Goal: Information Seeking & Learning: Learn about a topic

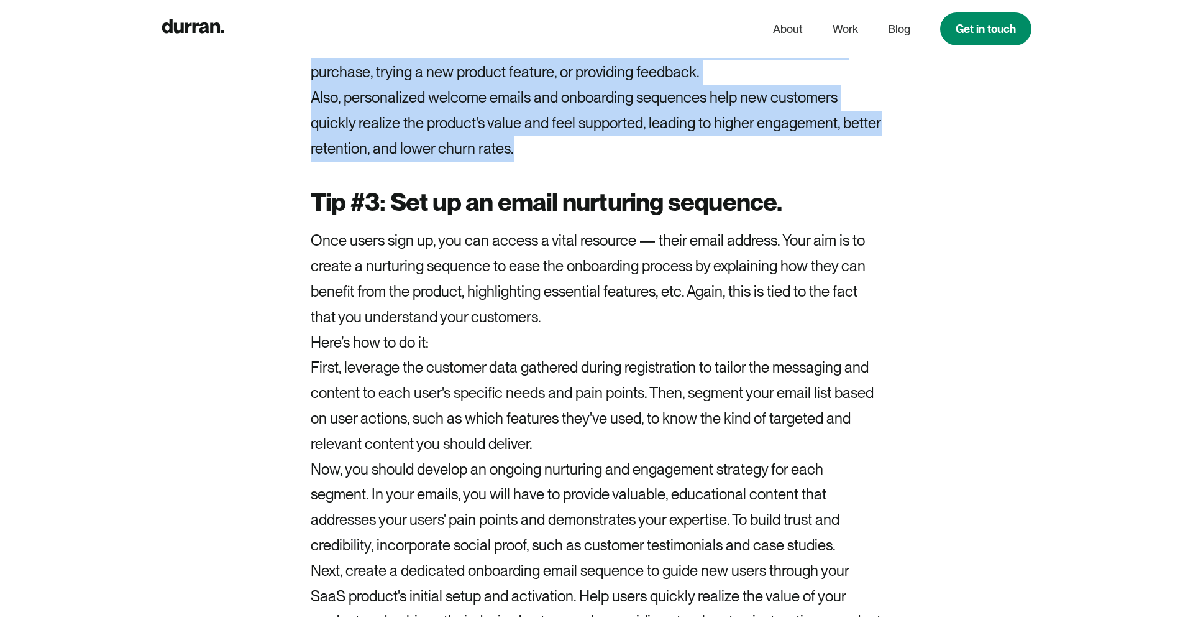
scroll to position [5233, 0]
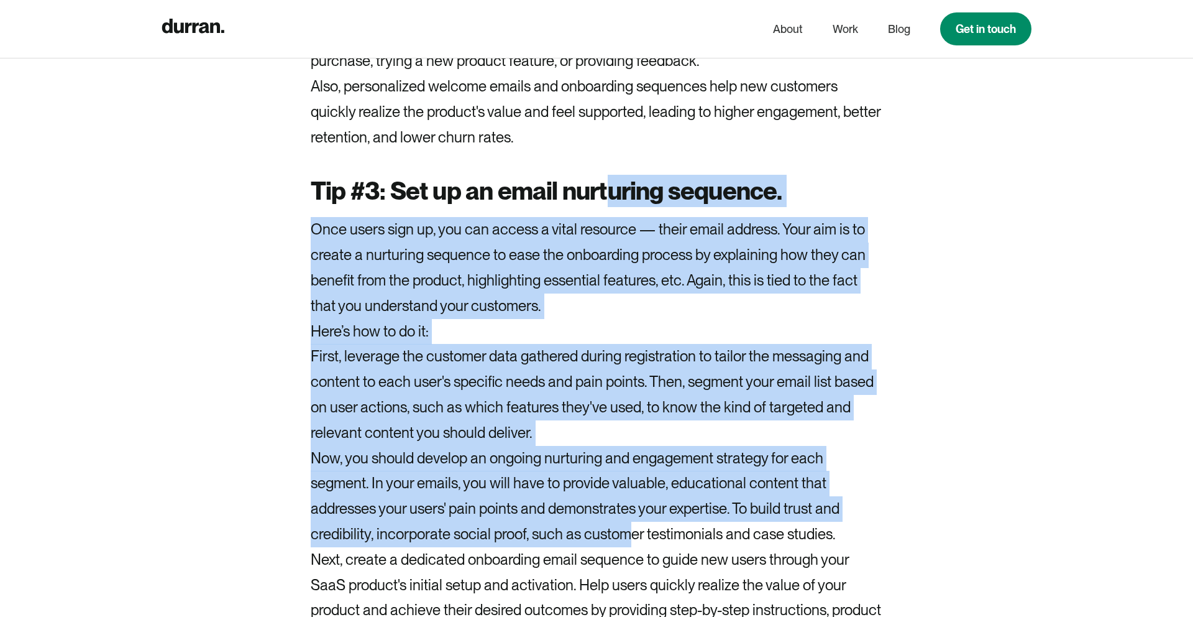
drag, startPoint x: 626, startPoint y: 541, endPoint x: 612, endPoint y: 181, distance: 359.5
click at [612, 181] on strong "Tip #3: Set up an email nurturing sequence." at bounding box center [547, 191] width 472 height 30
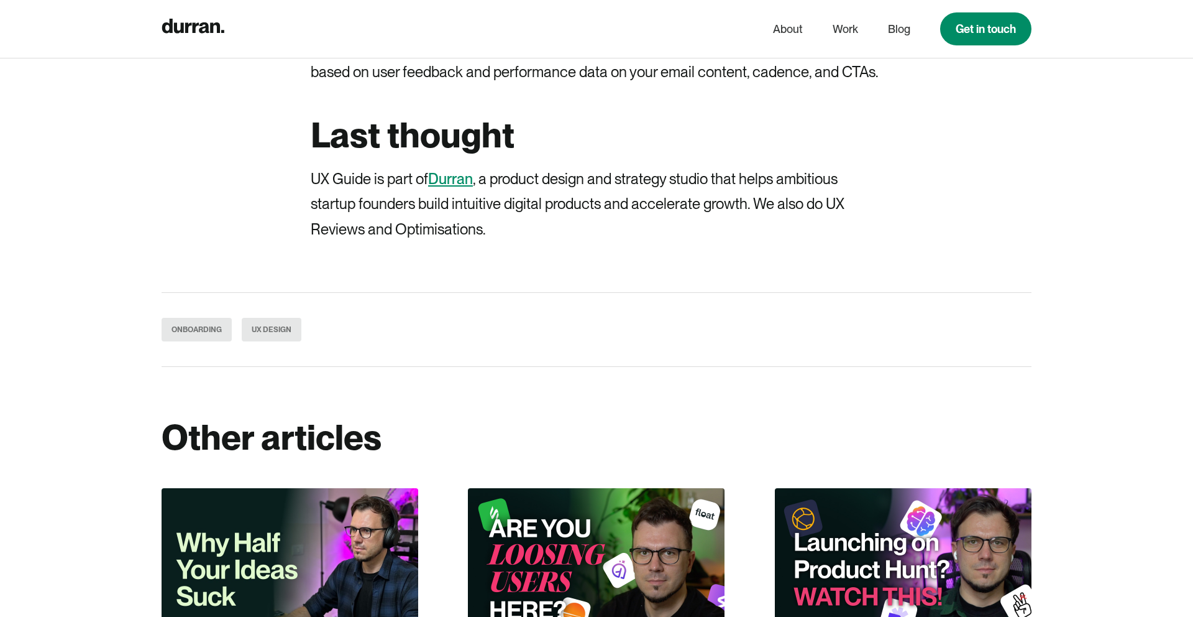
scroll to position [5873, 0]
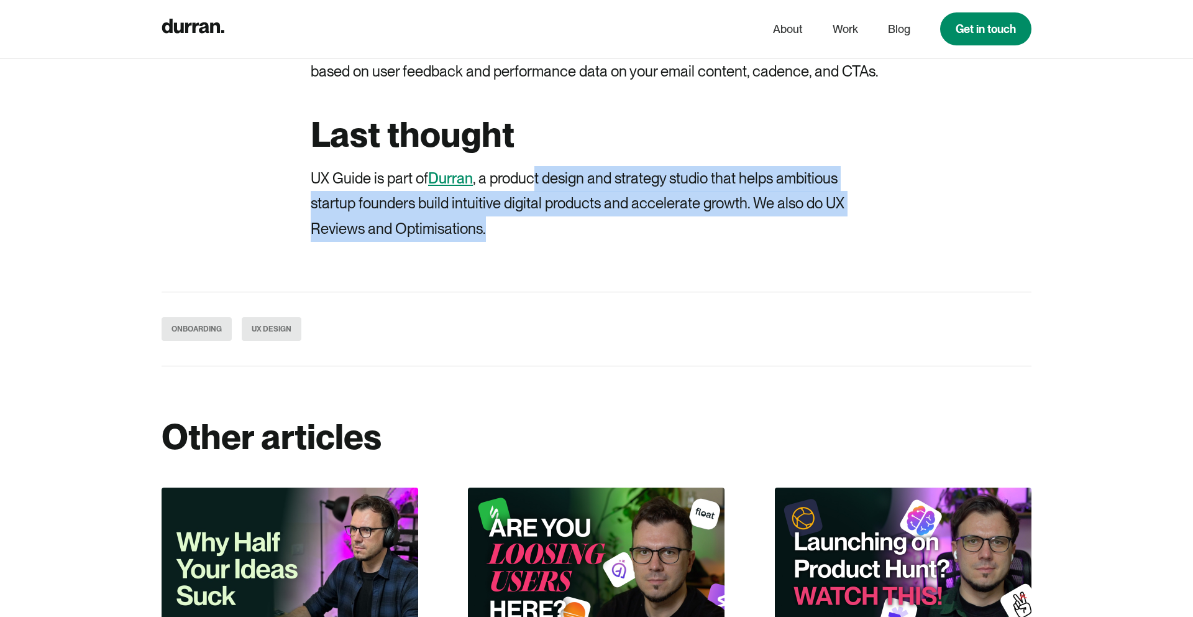
drag, startPoint x: 538, startPoint y: 181, endPoint x: 622, endPoint y: 239, distance: 101.5
click at [622, 239] on p "UX Guide is part of Durran , a product design and strategy studio that helps am…" at bounding box center [597, 204] width 572 height 76
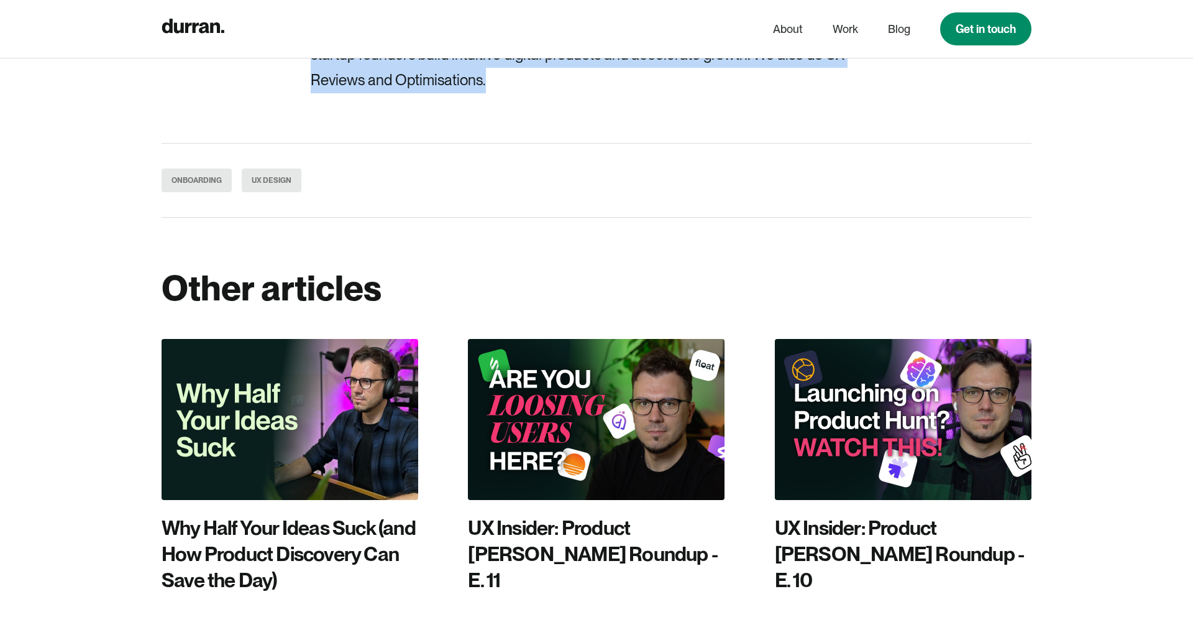
scroll to position [6025, 0]
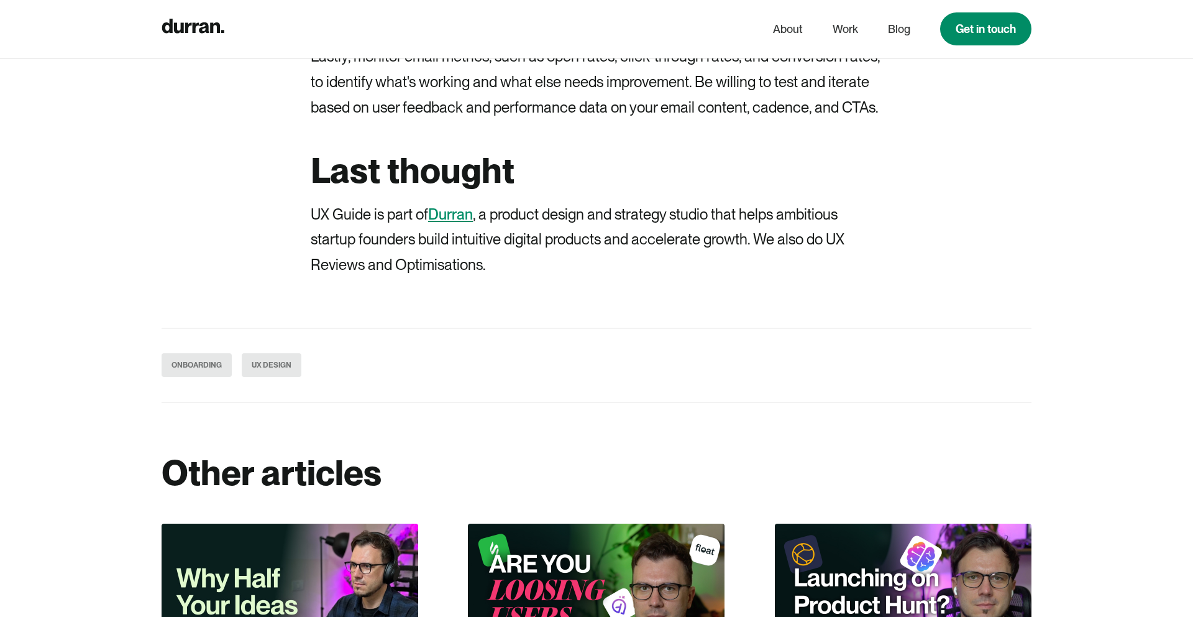
scroll to position [5851, 0]
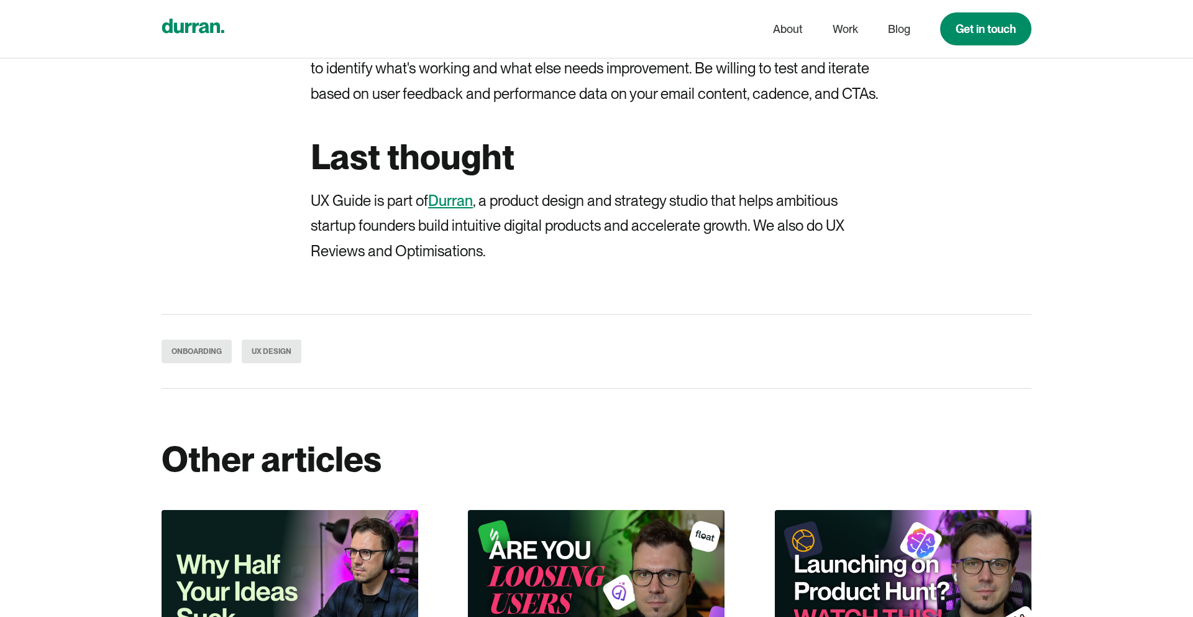
click at [204, 29] on icon "home" at bounding box center [193, 26] width 63 height 15
click at [198, 347] on div "Onboarding" at bounding box center [197, 351] width 50 height 11
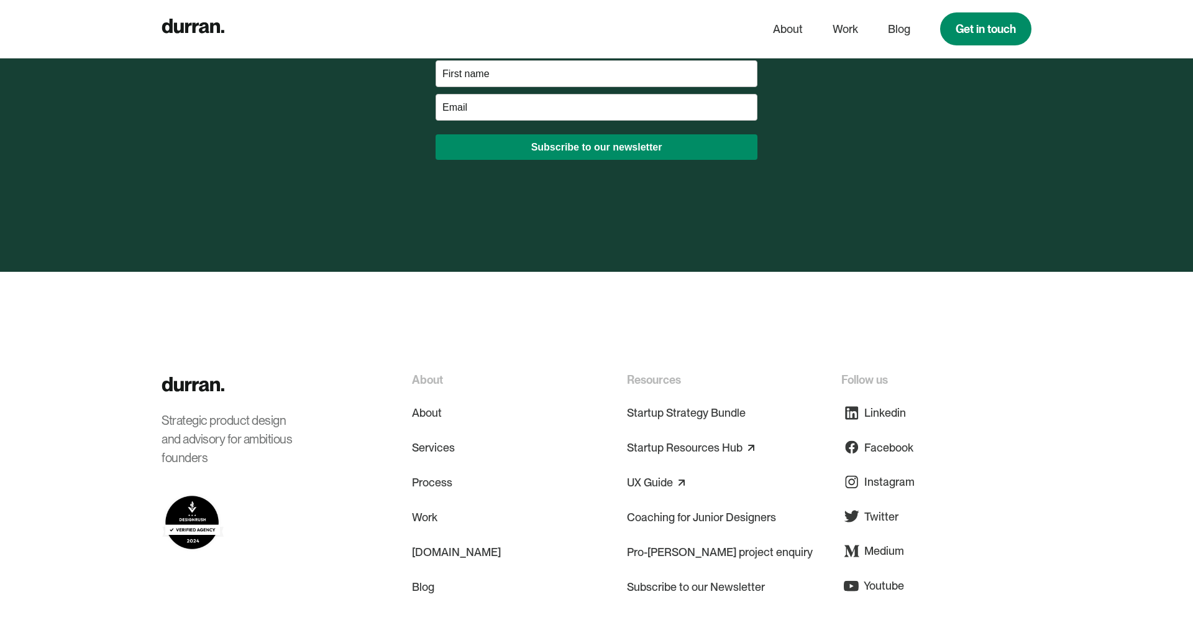
scroll to position [6876, 0]
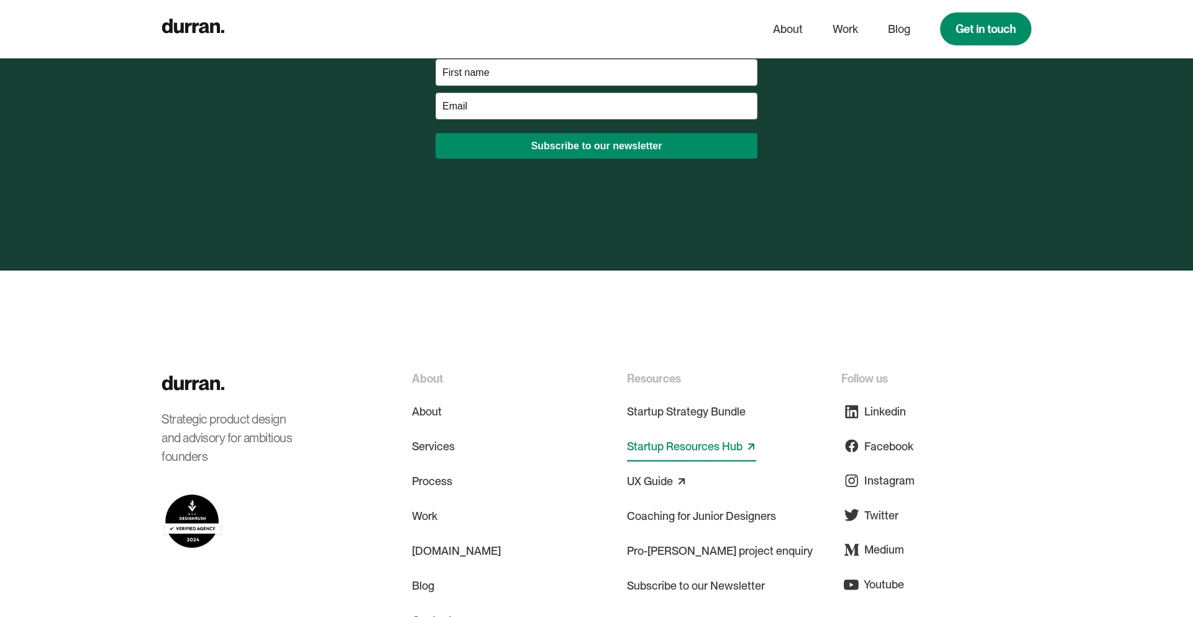
click at [739, 440] on link "Startup Resources Hub" at bounding box center [685, 446] width 116 height 20
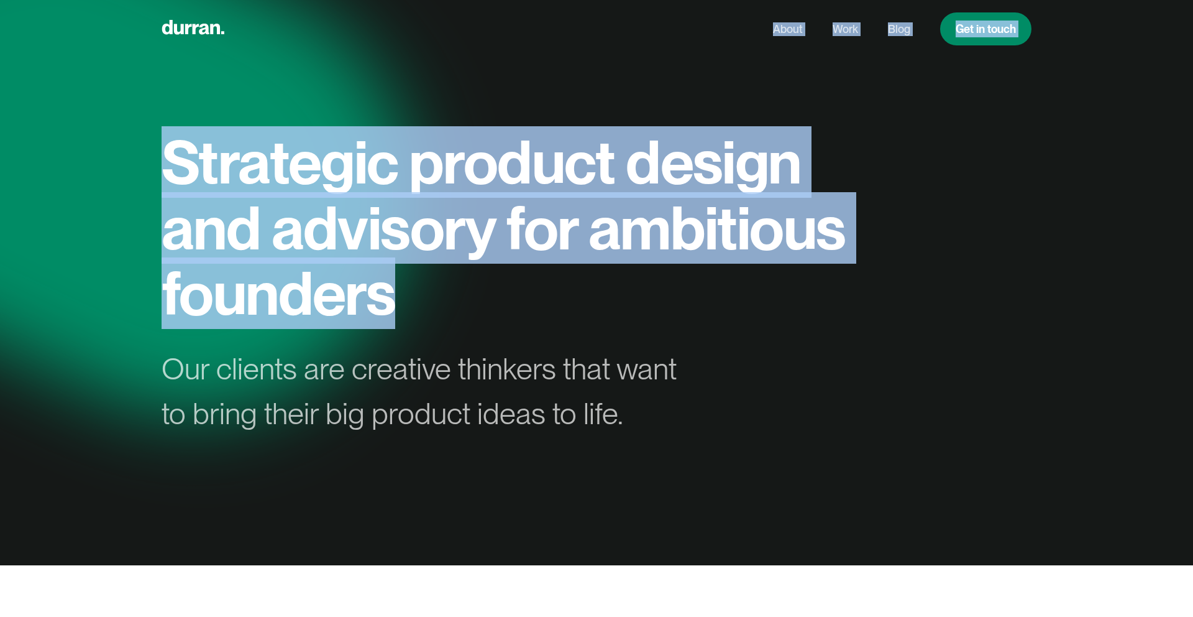
drag, startPoint x: 477, startPoint y: 303, endPoint x: 111, endPoint y: 186, distance: 383.7
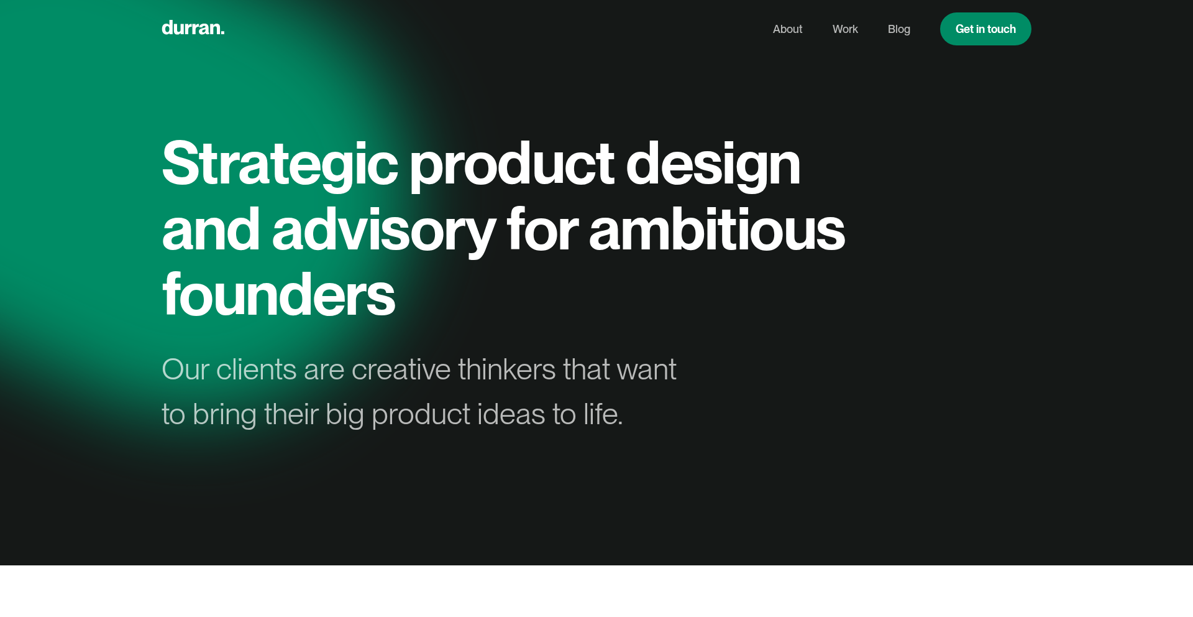
click at [661, 393] on div "Our clients are creative thinkers that want to bring their big product ideas to…" at bounding box center [430, 391] width 537 height 90
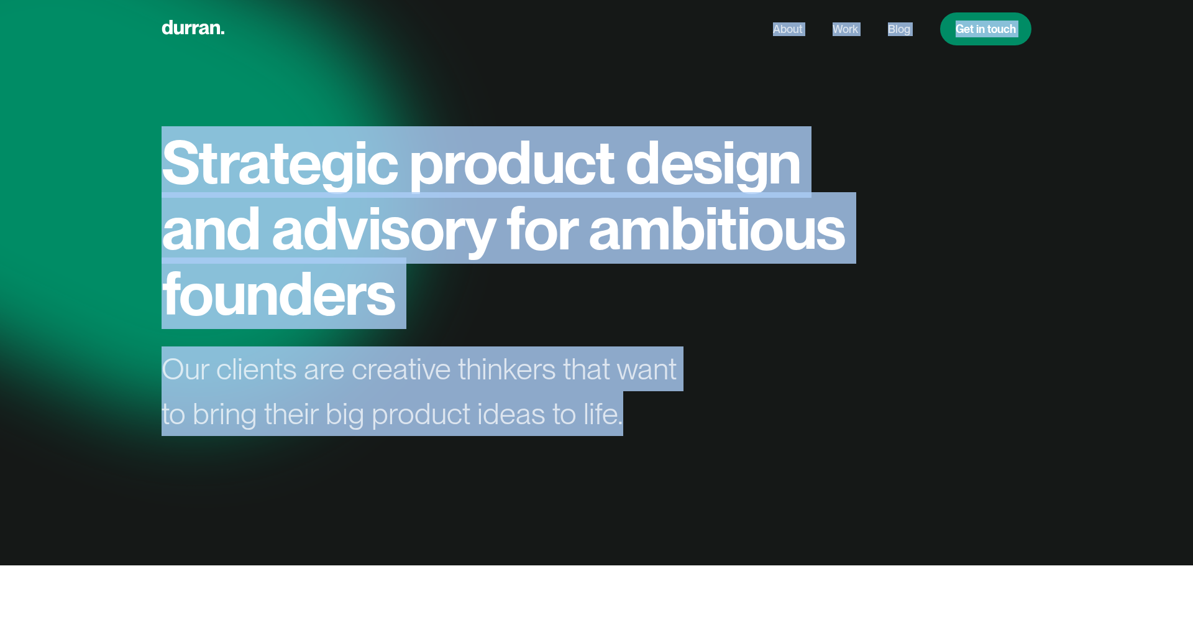
drag, startPoint x: 654, startPoint y: 435, endPoint x: 40, endPoint y: 337, distance: 622.5
click at [48, 337] on div at bounding box center [596, 308] width 1193 height 617
click at [505, 324] on h1 "Strategic product design and advisory for ambitious founders" at bounding box center [510, 227] width 696 height 197
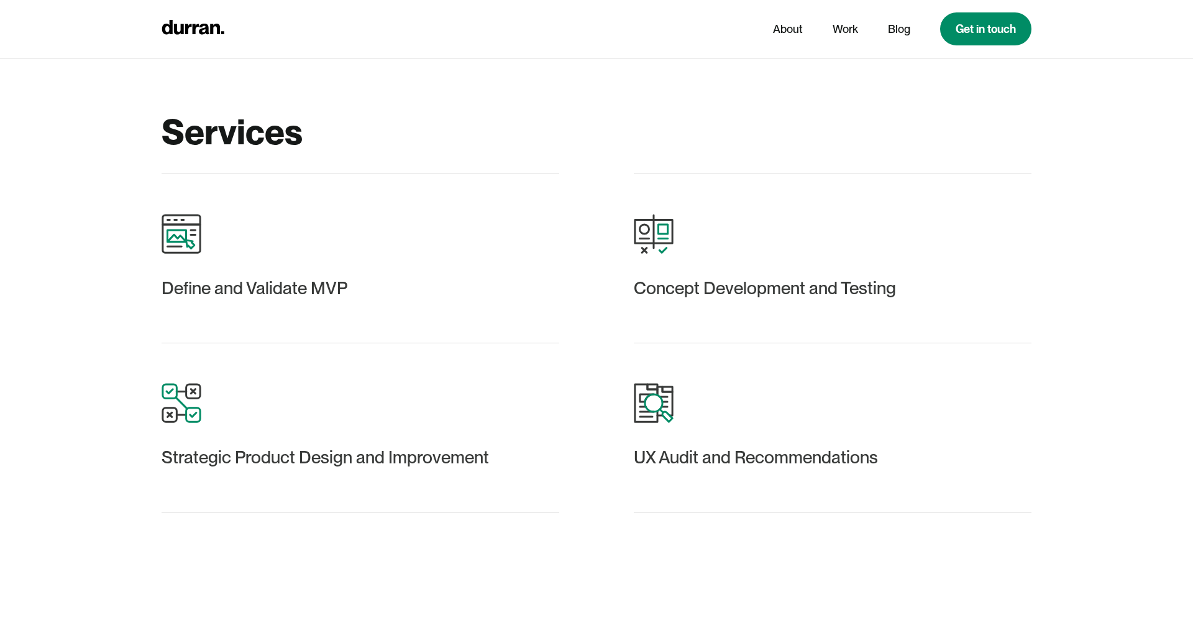
scroll to position [1504, 0]
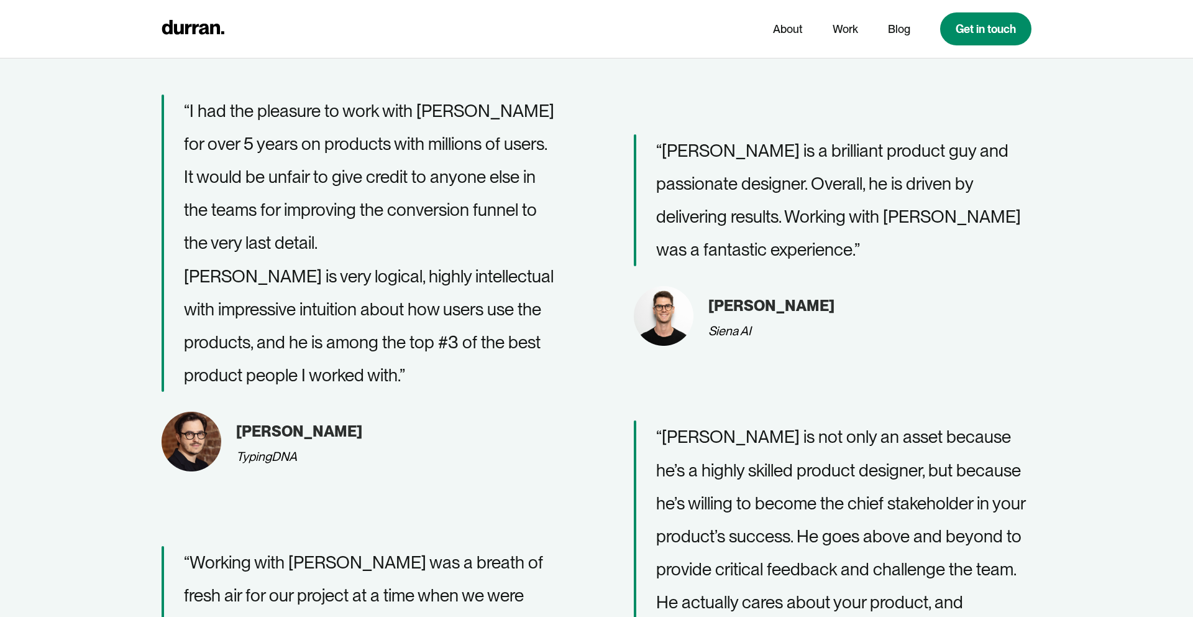
click at [506, 323] on p "“I had the pleasure to work with Daniel for over 5 years on products with milli…" at bounding box center [371, 243] width 375 height 298
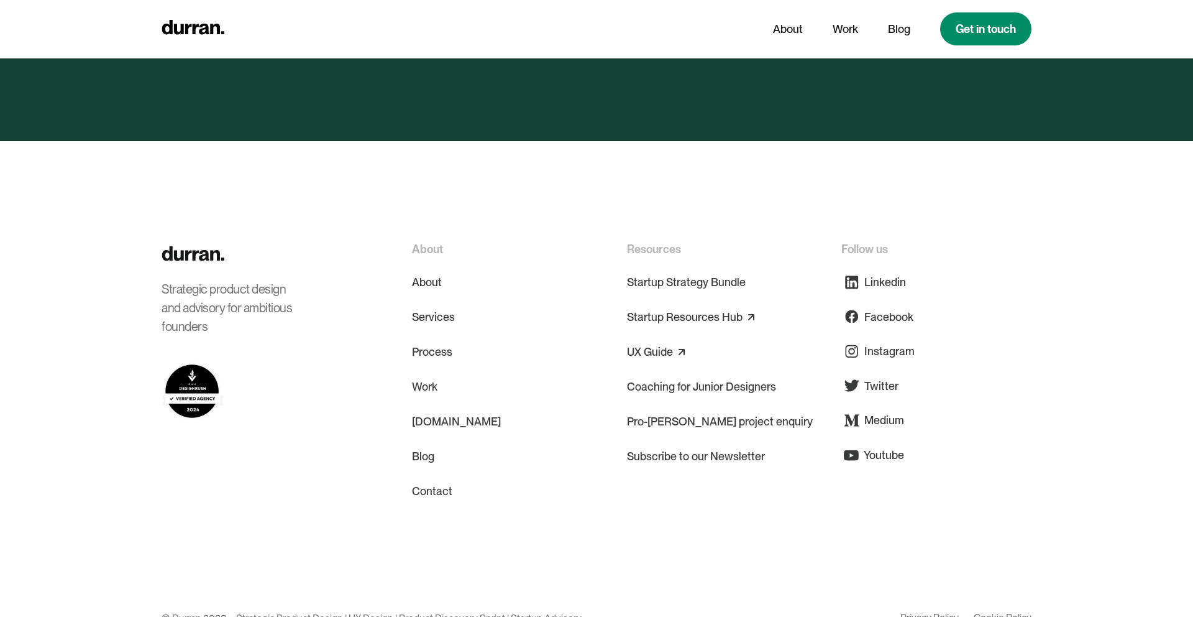
scroll to position [6004, 0]
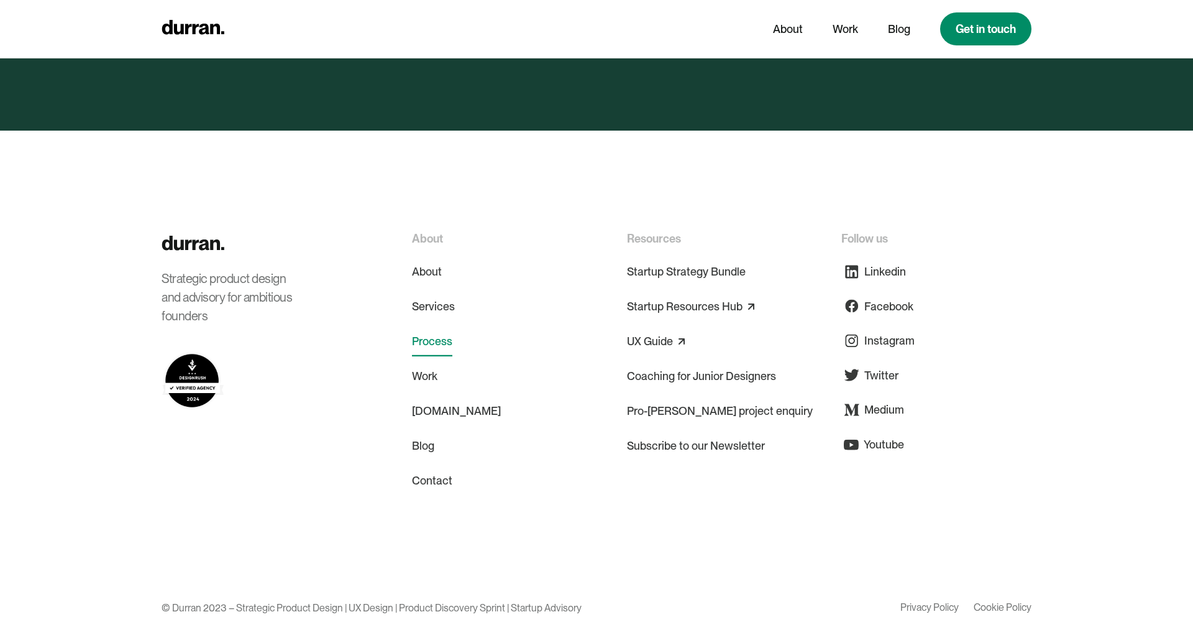
click at [432, 326] on link "Process" at bounding box center [432, 341] width 40 height 30
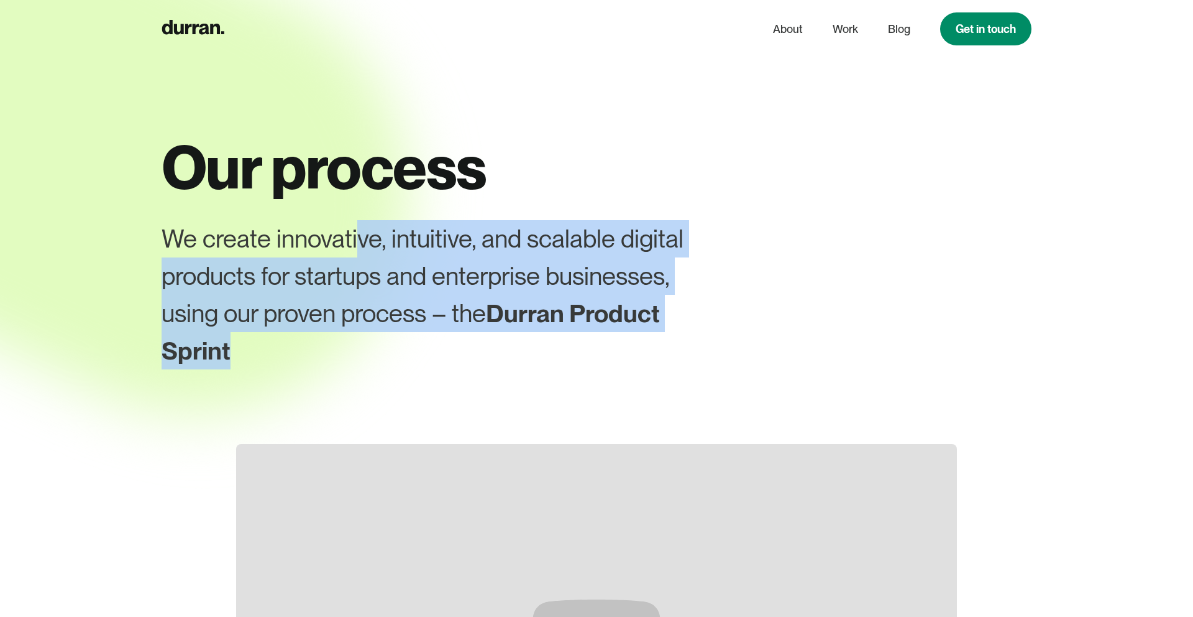
drag, startPoint x: 357, startPoint y: 224, endPoint x: 252, endPoint y: 363, distance: 174.4
click at [252, 363] on div "We create innovative, intuitive, and scalable digital products for startups and…" at bounding box center [430, 294] width 537 height 149
click at [392, 359] on div "We create innovative, intuitive, and scalable digital products for startups and…" at bounding box center [430, 294] width 537 height 149
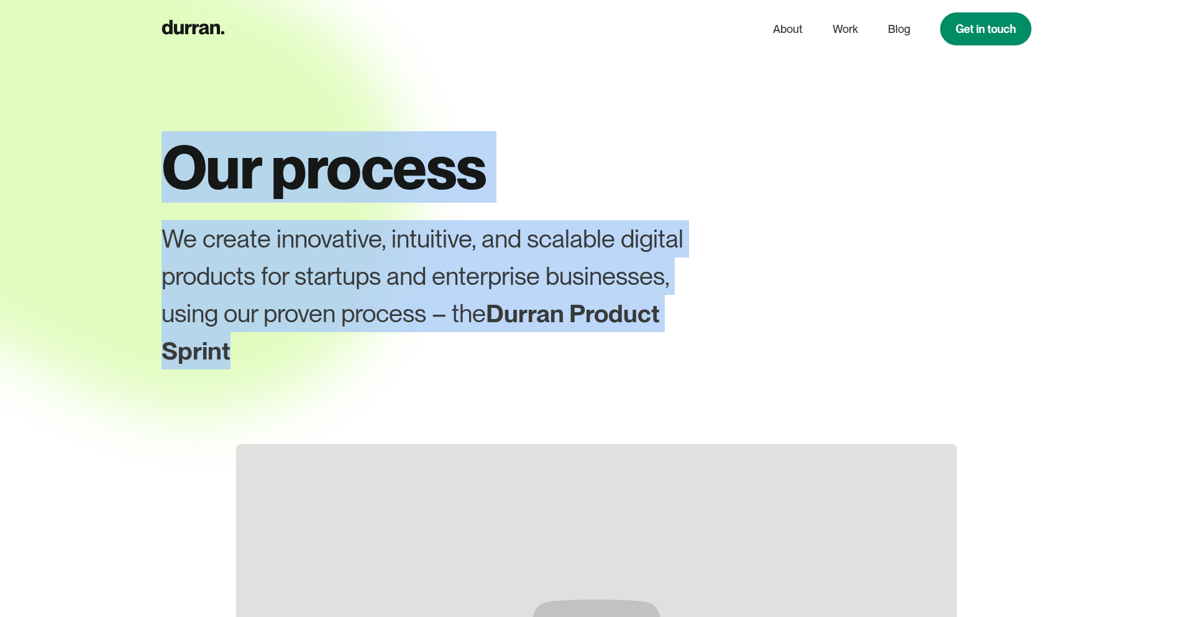
drag, startPoint x: 386, startPoint y: 352, endPoint x: 126, endPoint y: 233, distance: 286.5
click at [460, 291] on div "We create innovative, intuitive, and scalable digital products for startups and…" at bounding box center [430, 294] width 537 height 149
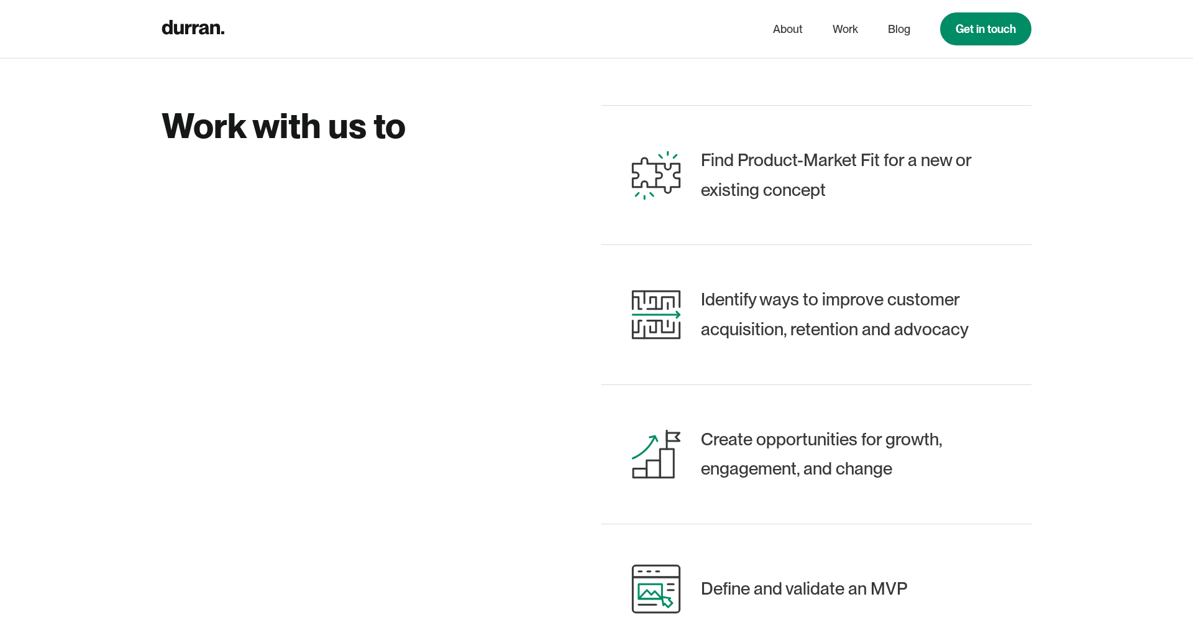
scroll to position [845, 0]
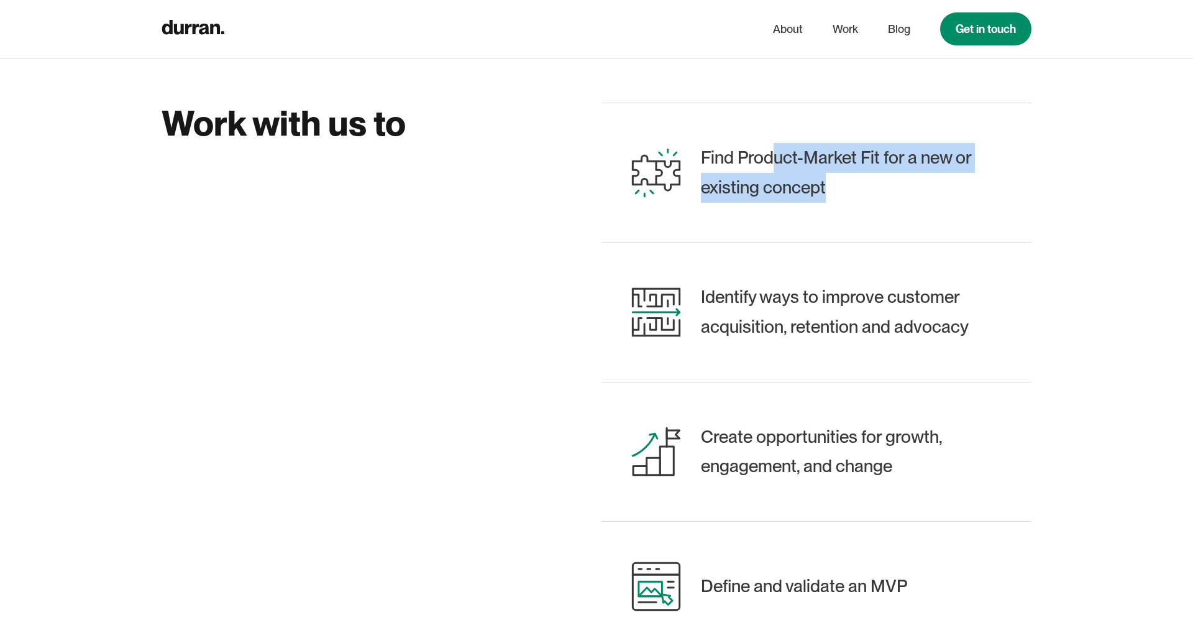
drag, startPoint x: 774, startPoint y: 156, endPoint x: 906, endPoint y: 174, distance: 133.6
click at [907, 174] on div "Find Product-Market Fit for a new or existing concept" at bounding box center [856, 172] width 311 height 59
click at [906, 174] on div "Find Product-Market Fit for a new or existing concept" at bounding box center [856, 172] width 311 height 59
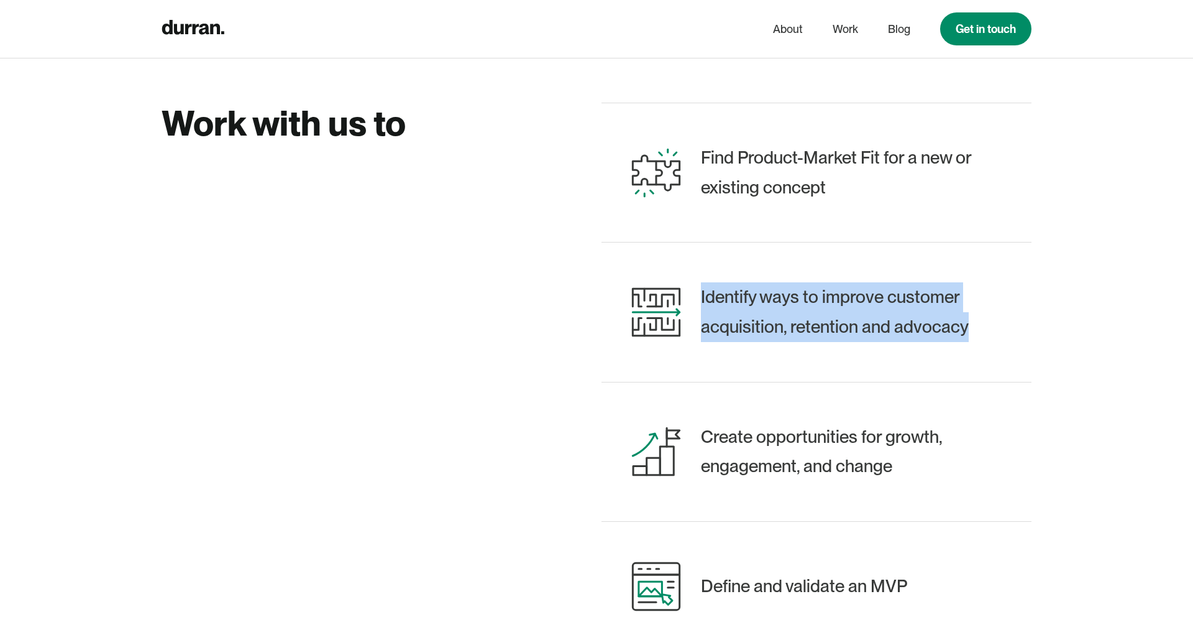
drag, startPoint x: 1003, startPoint y: 322, endPoint x: 700, endPoint y: 291, distance: 304.2
click at [700, 291] on div "Identify ways to improve customer acquisition, retention and advocacy" at bounding box center [817, 311] width 430 height 139
click at [838, 332] on div "Identify ways to improve customer acquisition, retention and advocacy" at bounding box center [856, 311] width 311 height 59
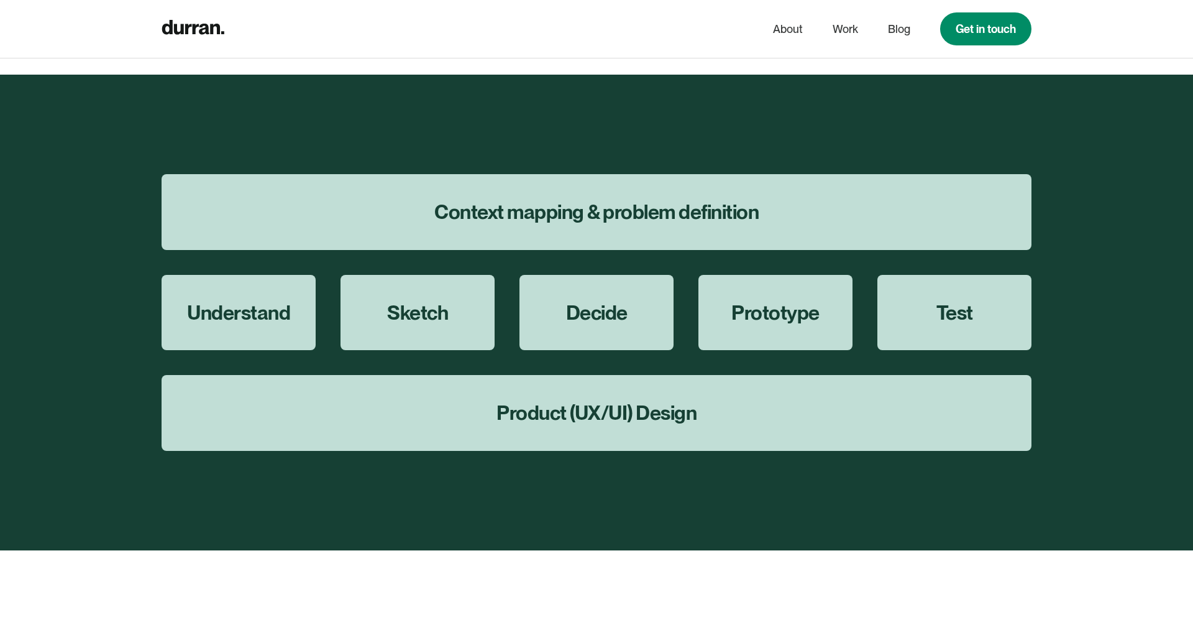
scroll to position [4092, 0]
